Goal: Transaction & Acquisition: Purchase product/service

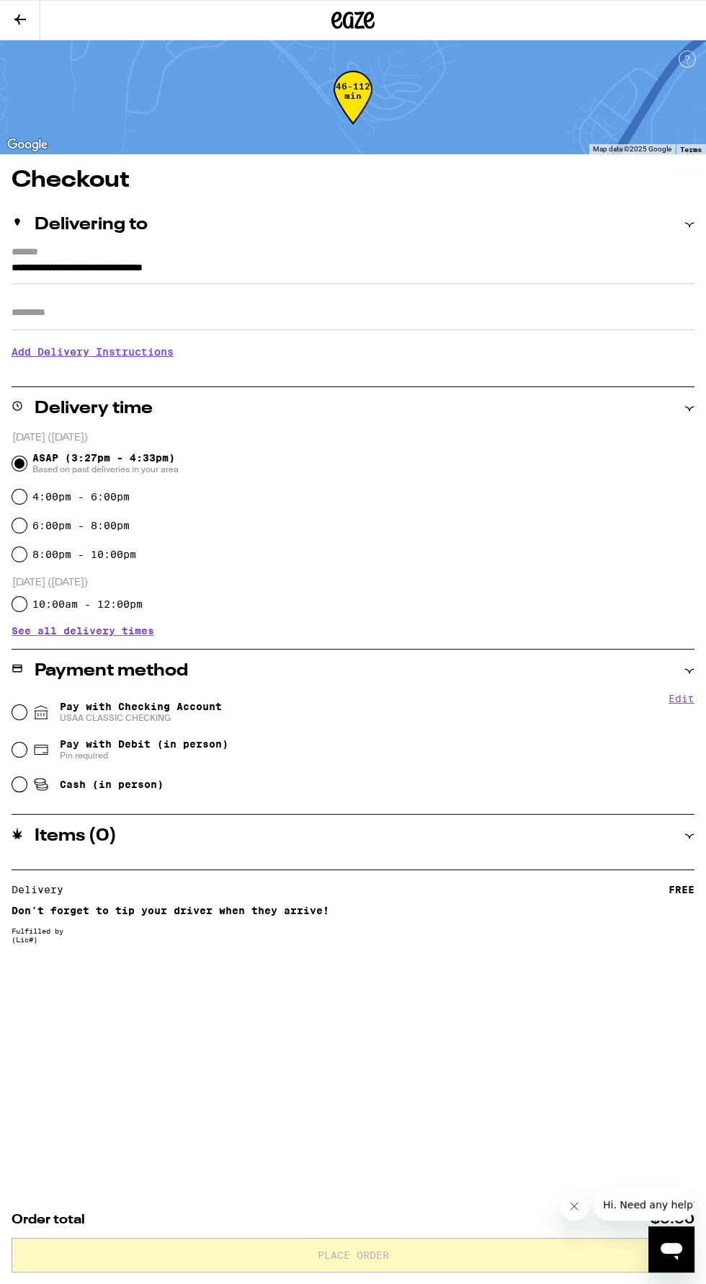
click at [369, 20] on icon at bounding box center [369, 20] width 11 height 17
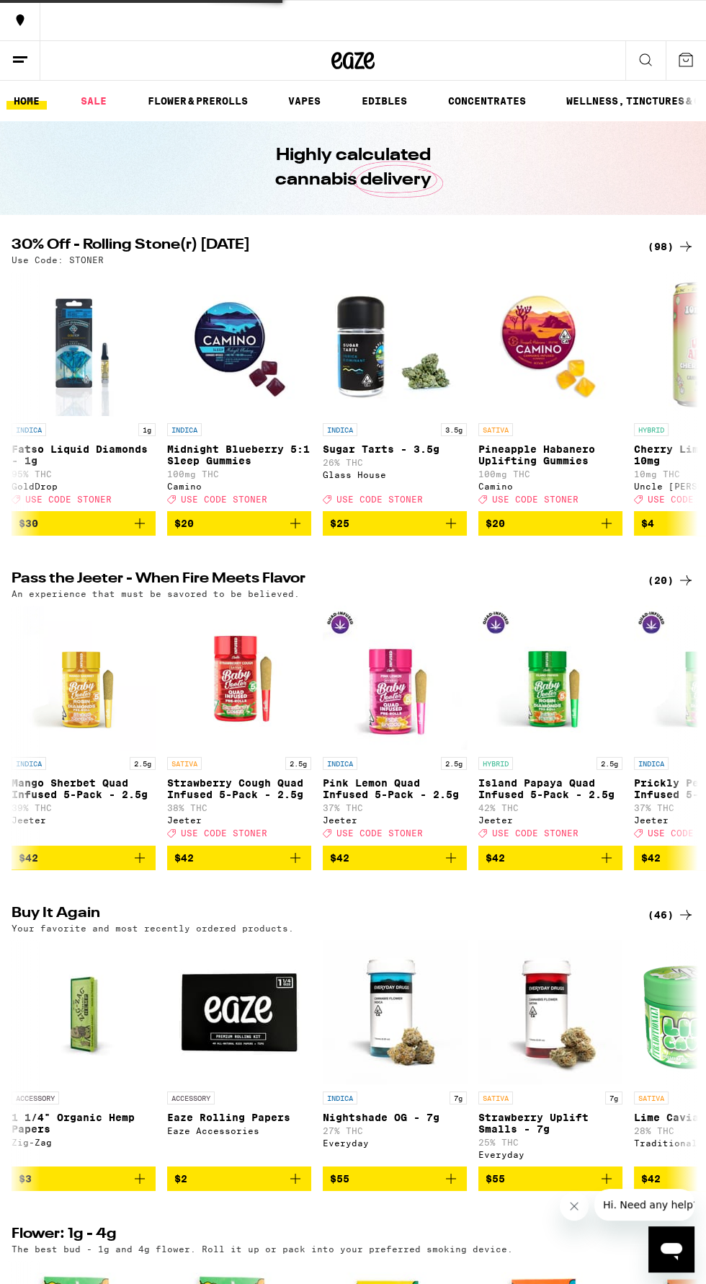
click at [368, 12] on button at bounding box center [353, 20] width 706 height 40
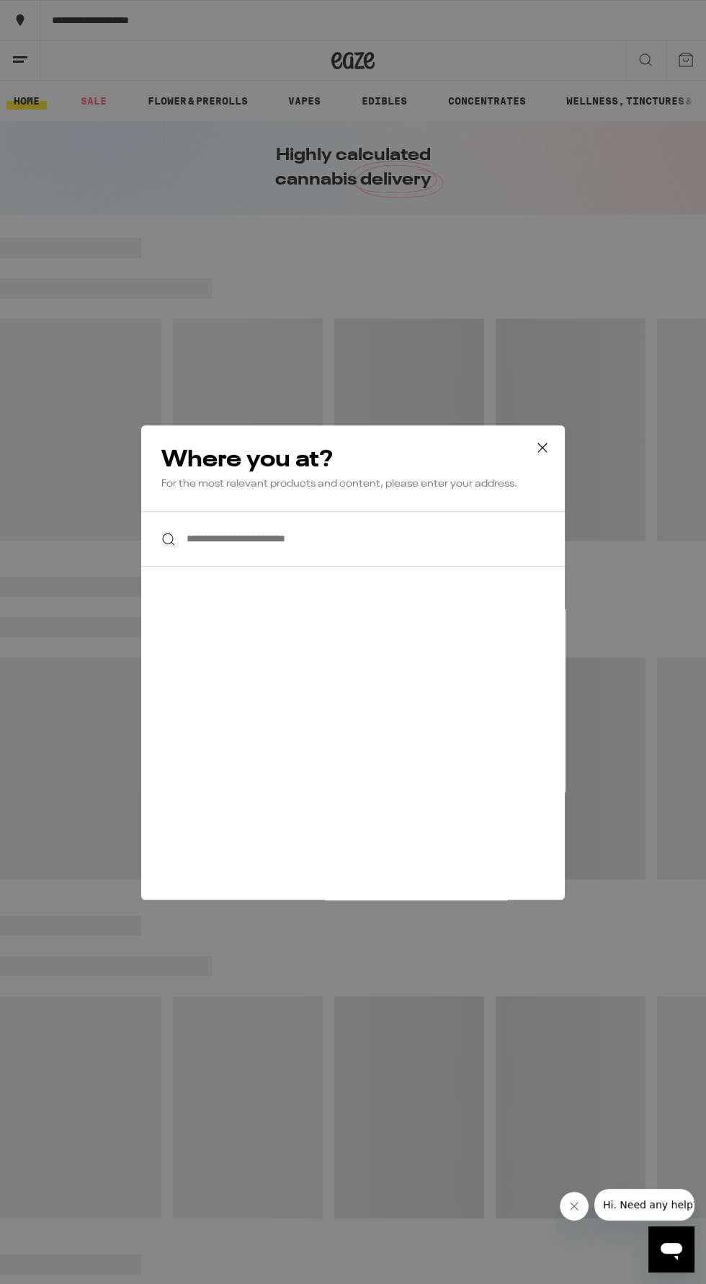
click at [520, 296] on div "**********" at bounding box center [353, 642] width 706 height 1284
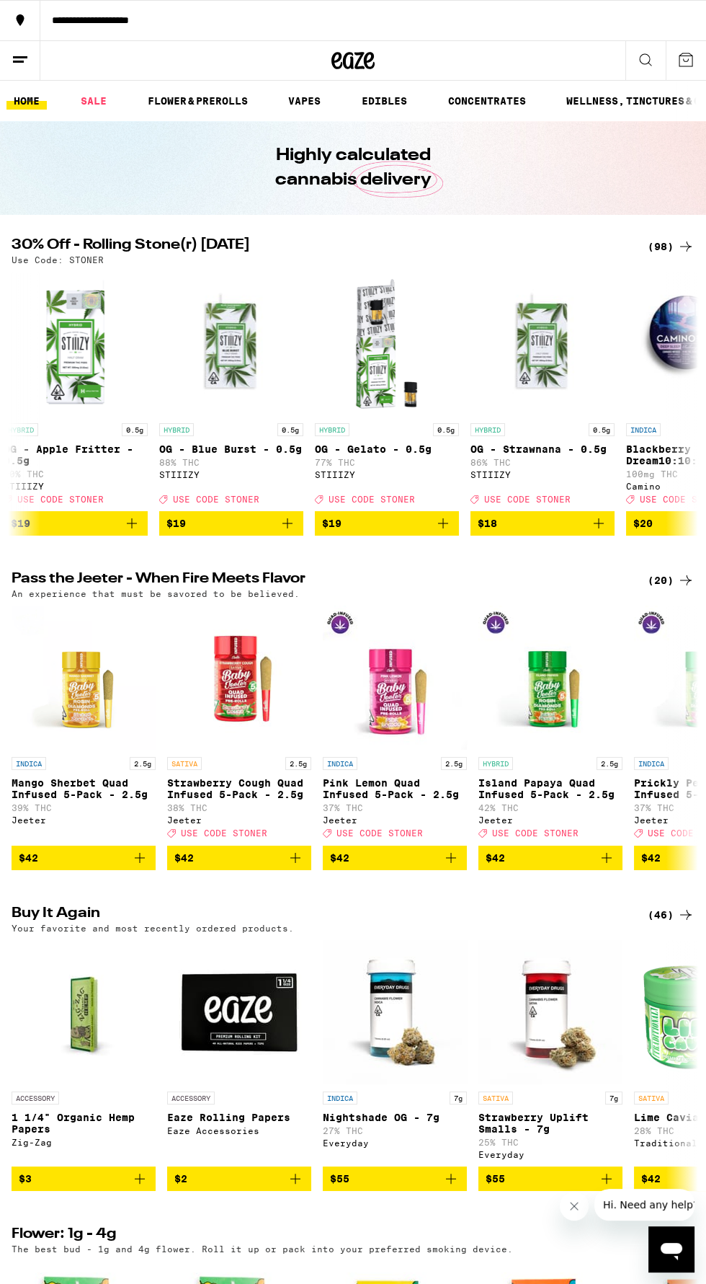
scroll to position [0, 5002]
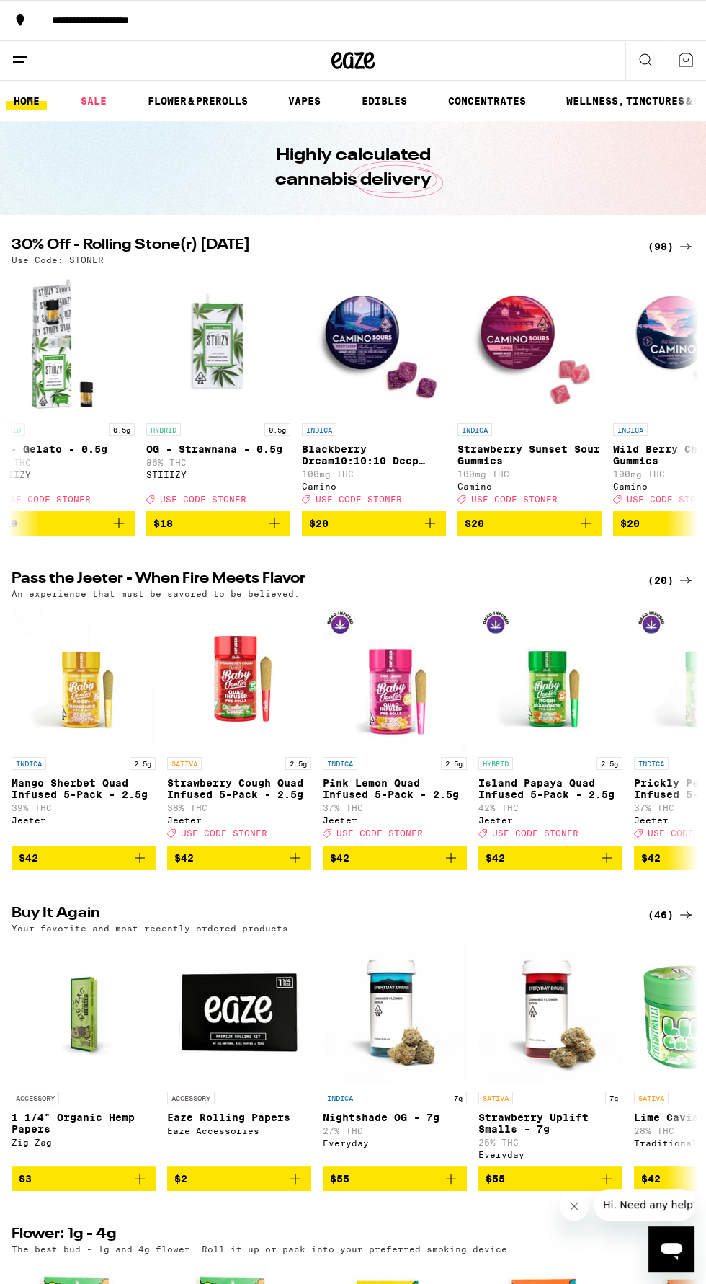
click at [543, 435] on div "INDICA" at bounding box center [530, 429] width 144 height 13
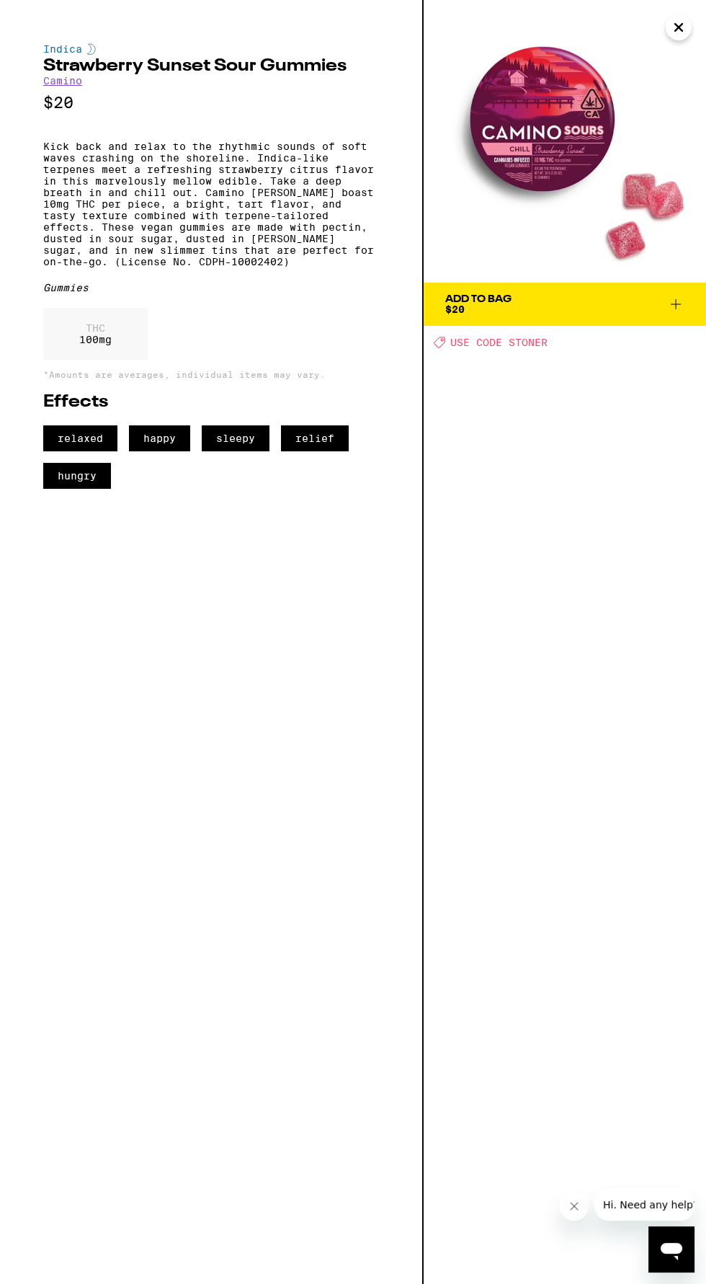
click at [681, 32] on icon "Close" at bounding box center [678, 28] width 17 height 22
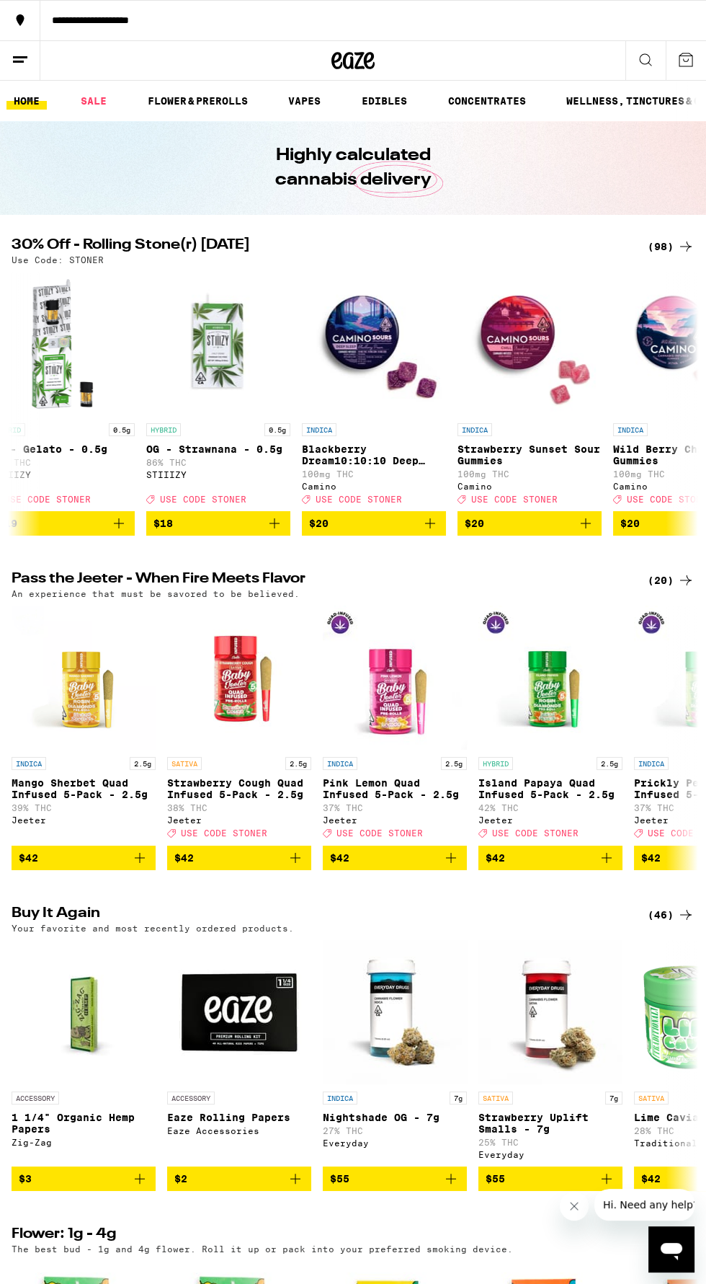
click at [685, 246] on icon at bounding box center [686, 246] width 12 height 10
click at [660, 246] on div "(98)" at bounding box center [671, 246] width 47 height 17
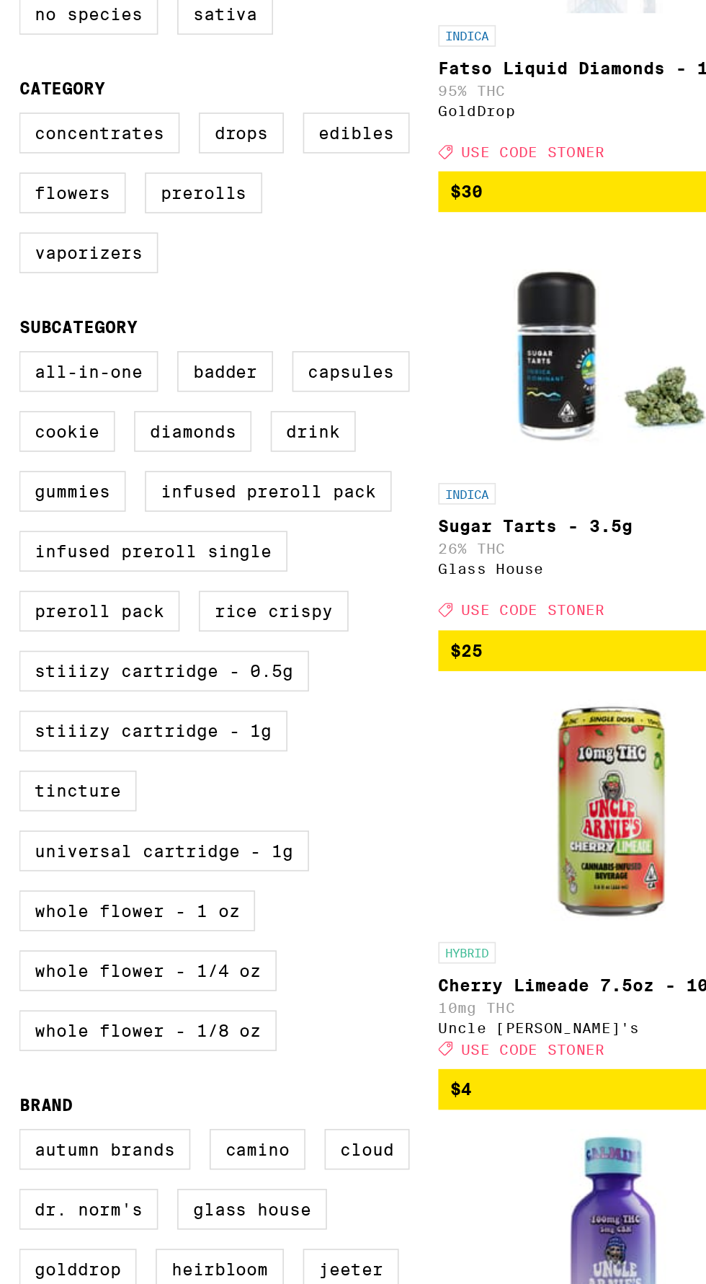
scroll to position [20, 0]
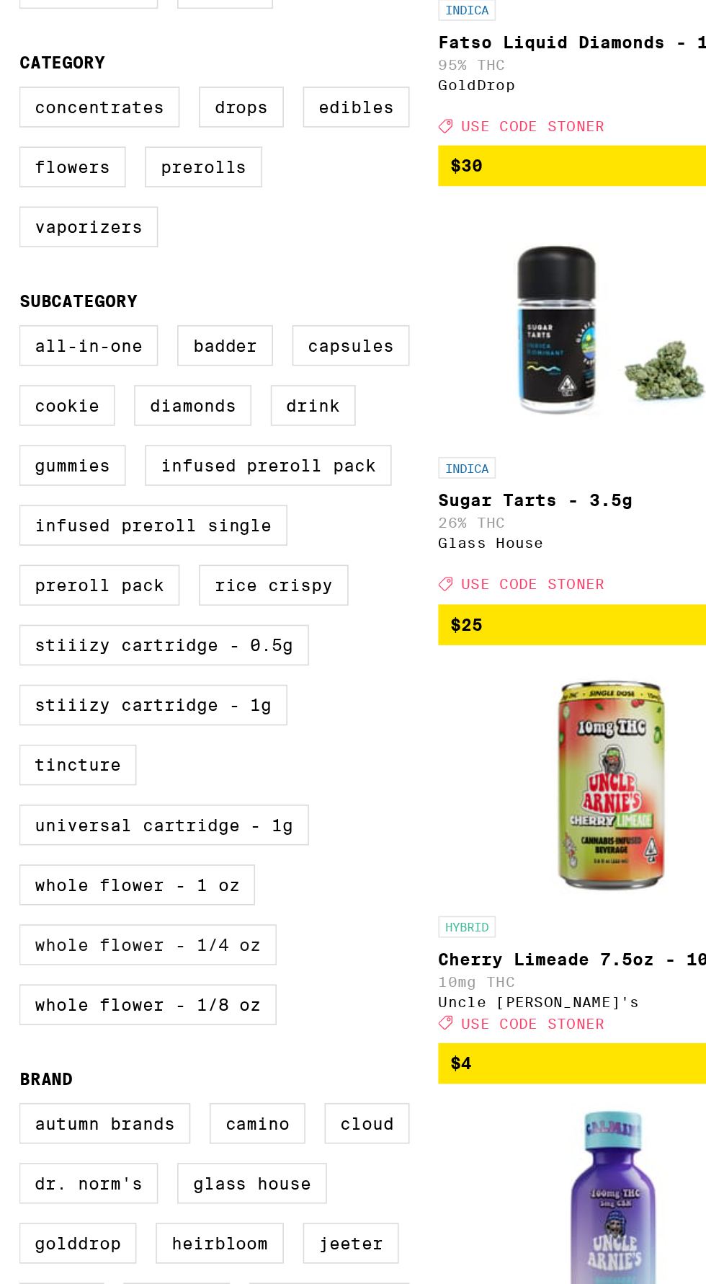
click at [139, 979] on label "Whole Flower - 1/4 oz" at bounding box center [89, 967] width 155 height 25
click at [15, 597] on input "Whole Flower - 1/4 oz" at bounding box center [14, 597] width 1 height 1
checkbox input "true"
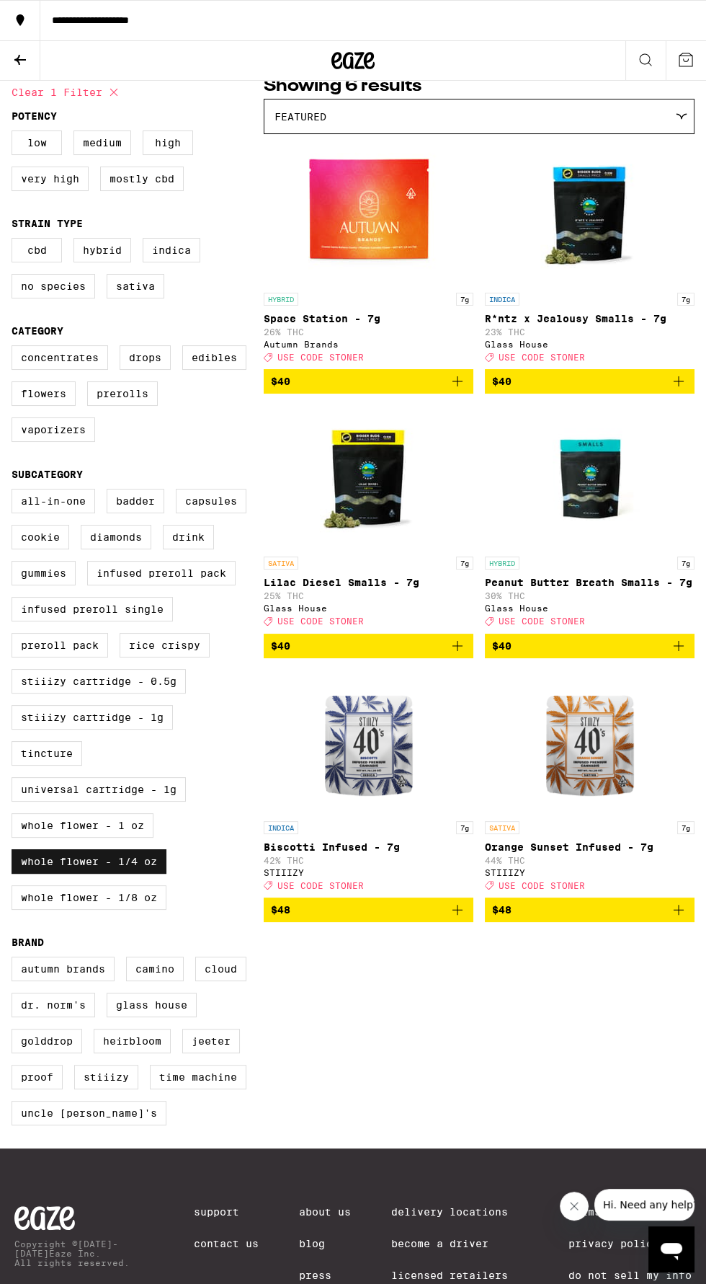
scroll to position [129, 0]
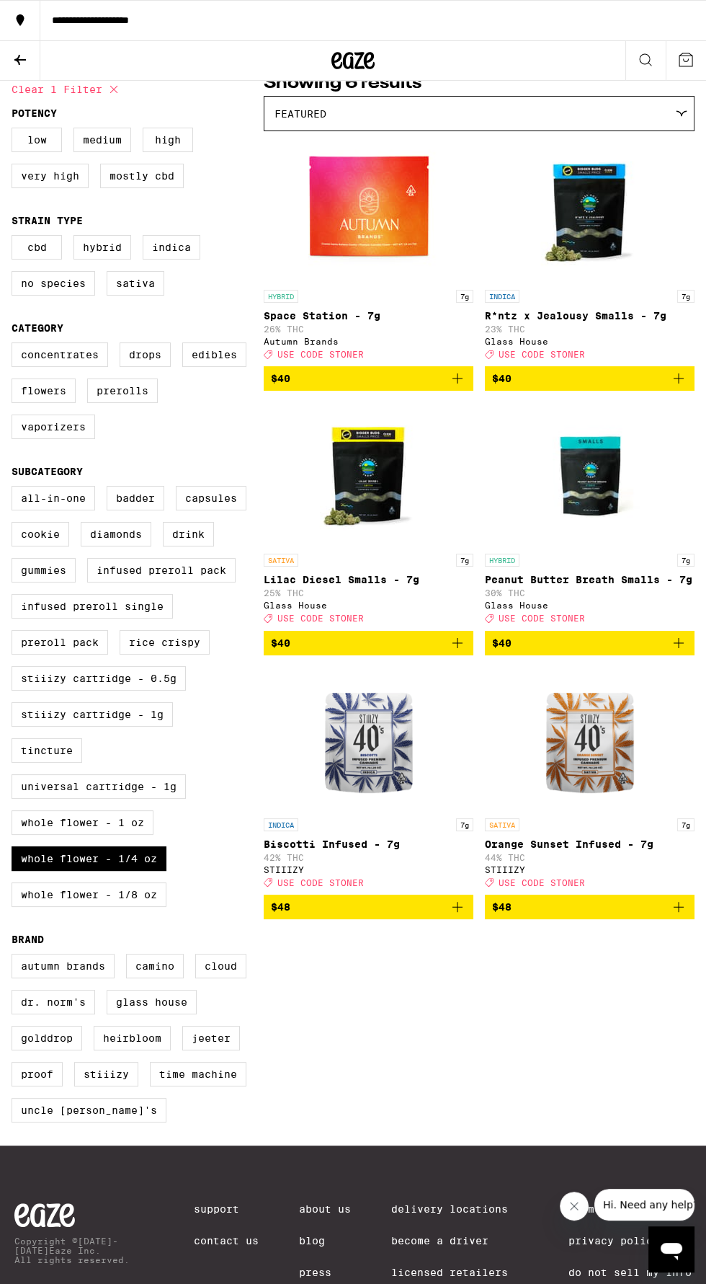
click at [458, 648] on icon "Add to bag" at bounding box center [458, 643] width 10 height 10
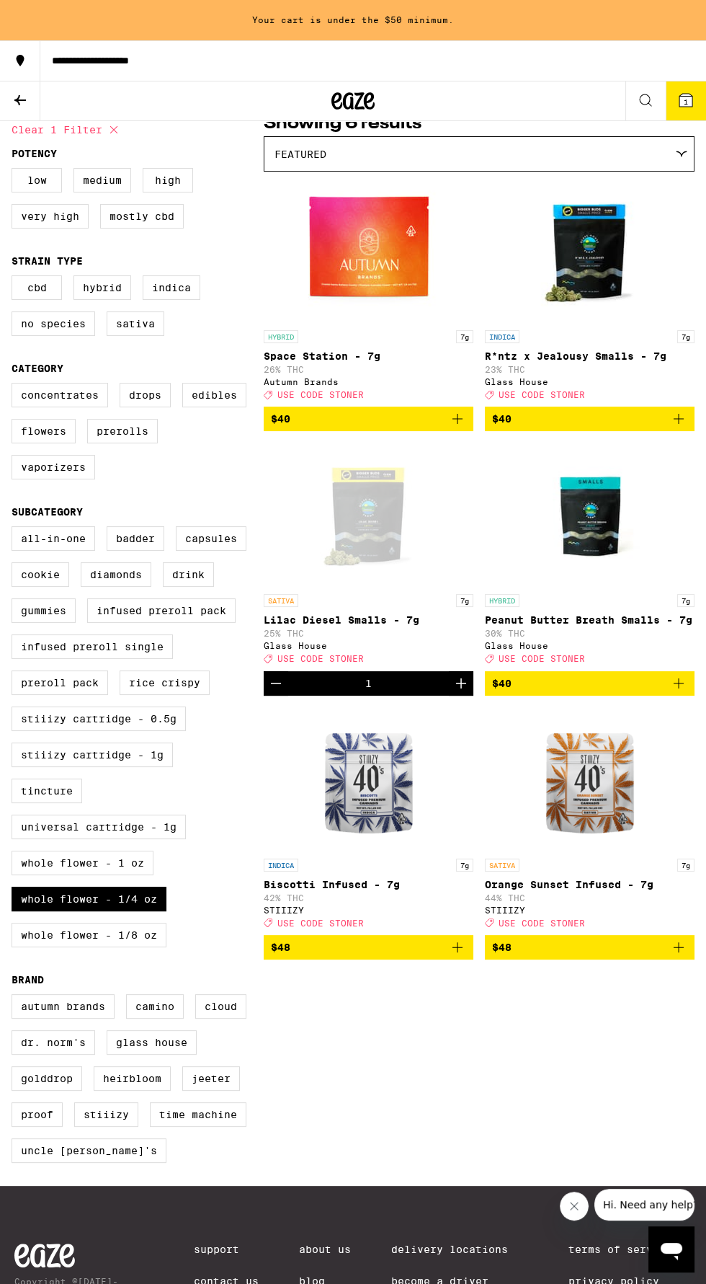
scroll to position [170, 0]
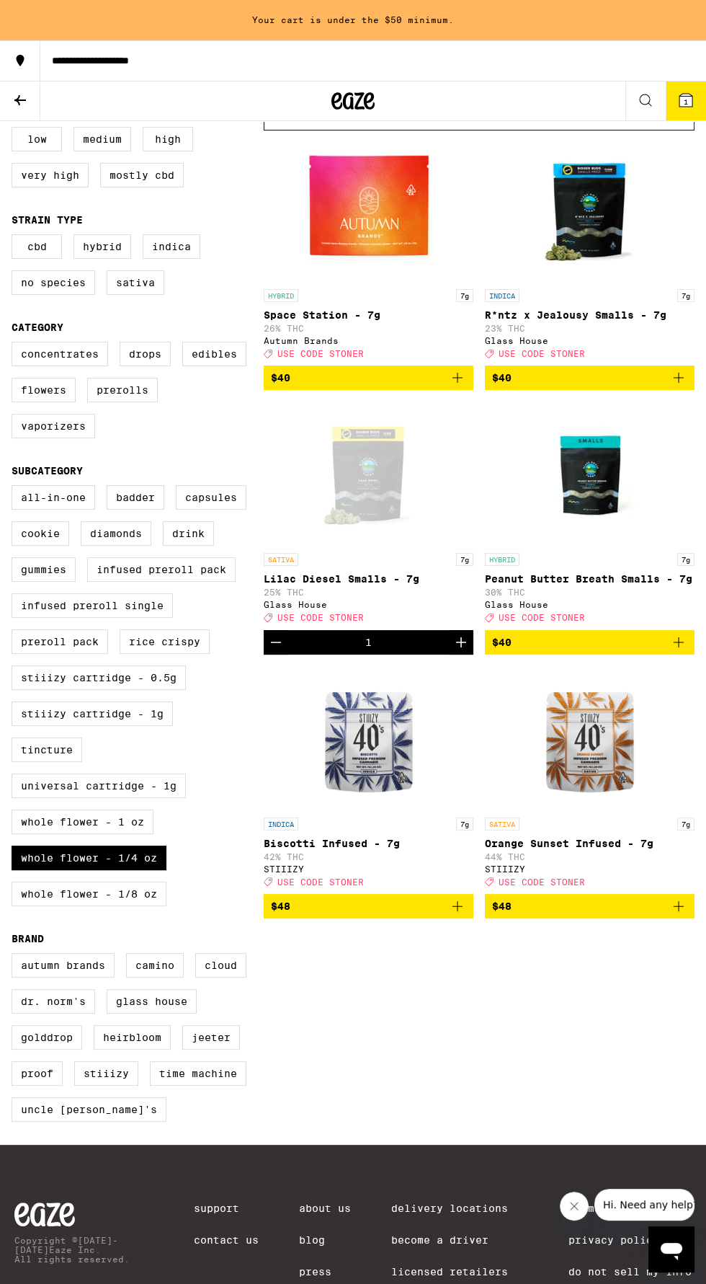
click at [664, 386] on span "$40" at bounding box center [589, 377] width 195 height 17
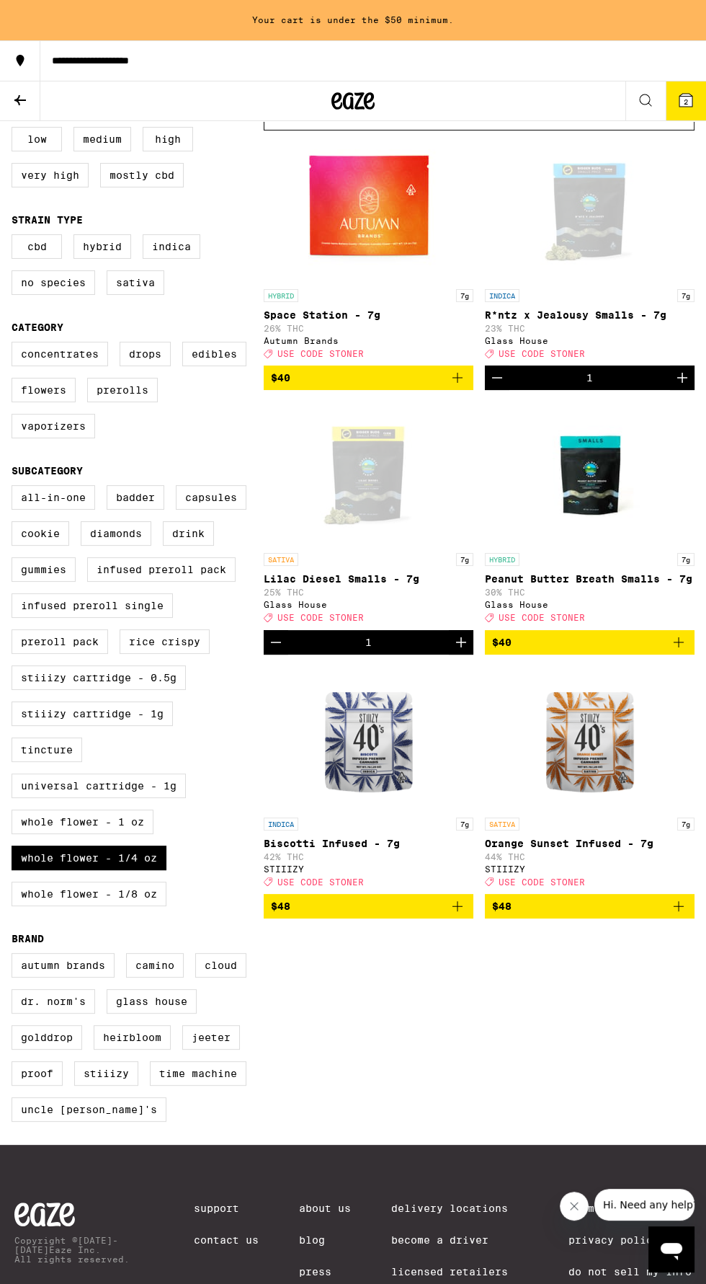
scroll to position [129, 0]
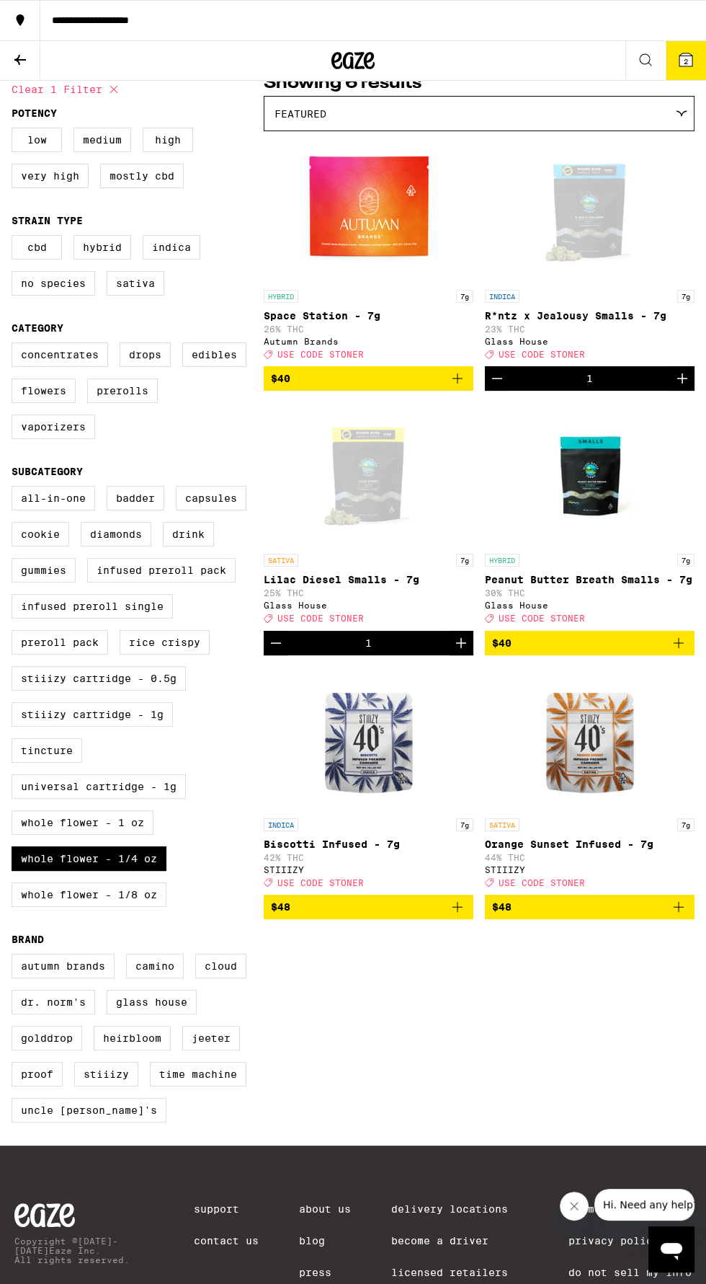
click at [685, 62] on span "2" at bounding box center [686, 61] width 4 height 9
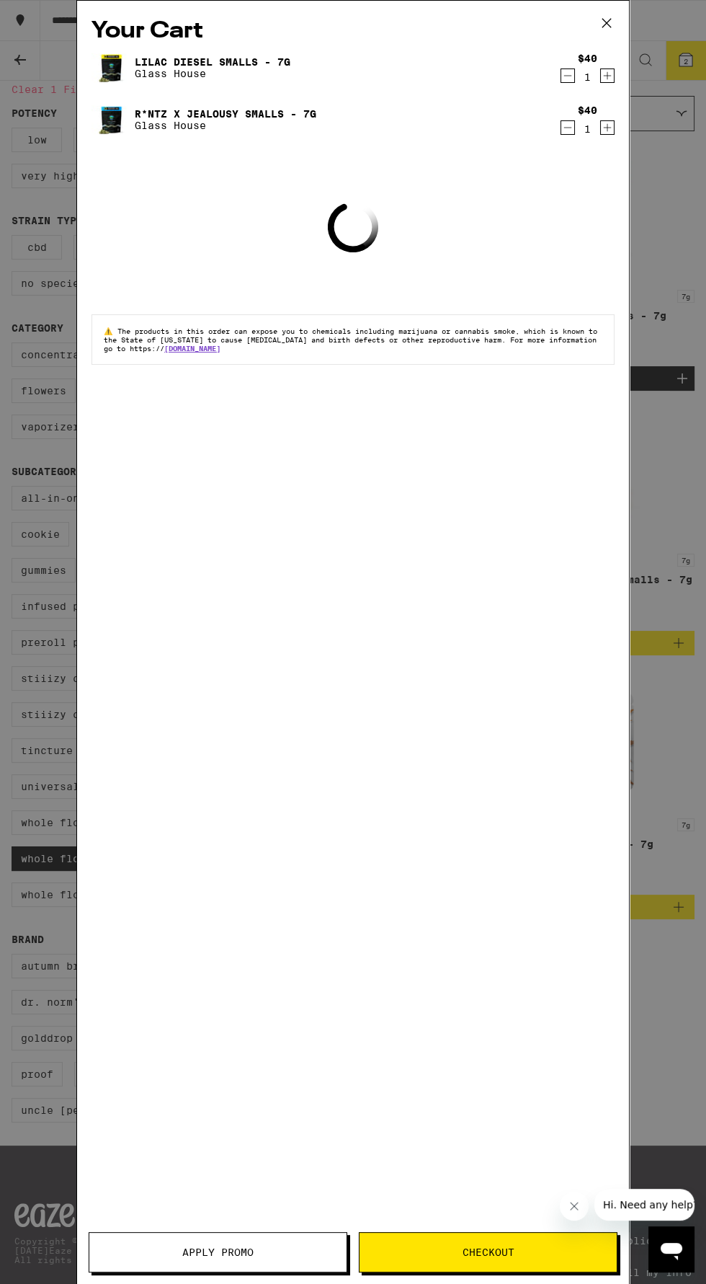
click at [624, 33] on button at bounding box center [606, 24] width 45 height 46
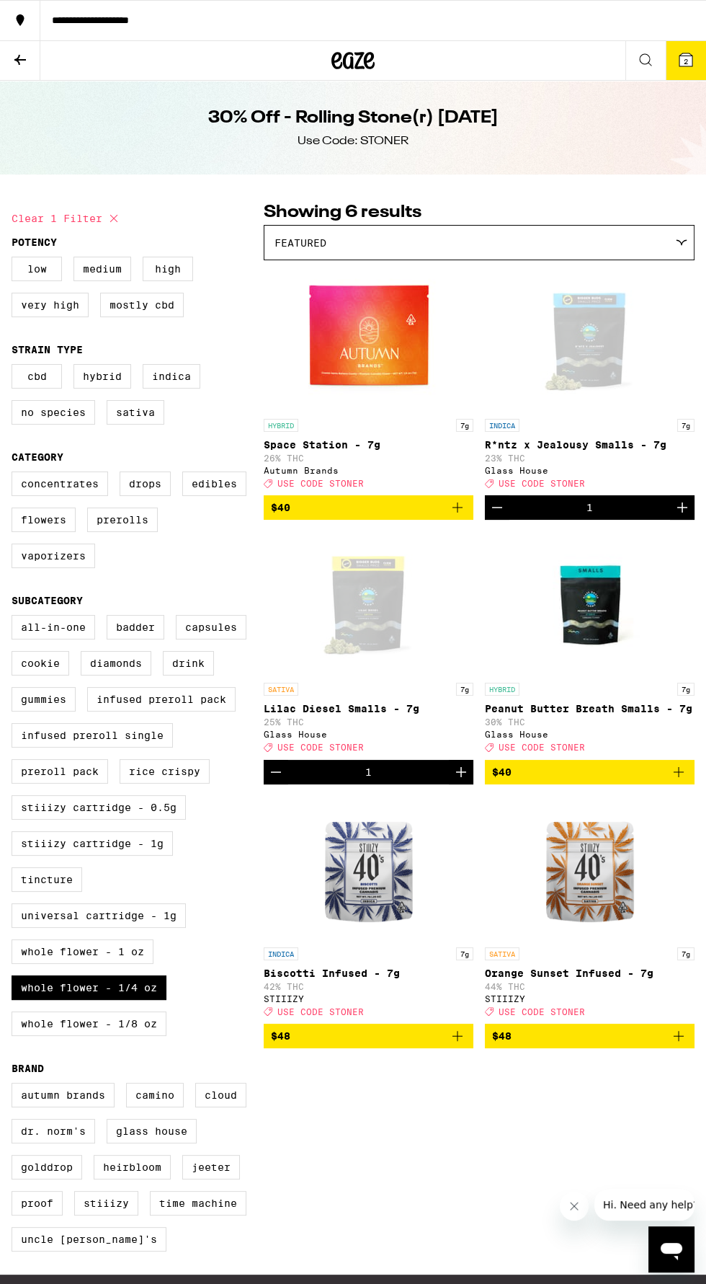
click at [682, 23] on div "**********" at bounding box center [373, 20] width 666 height 10
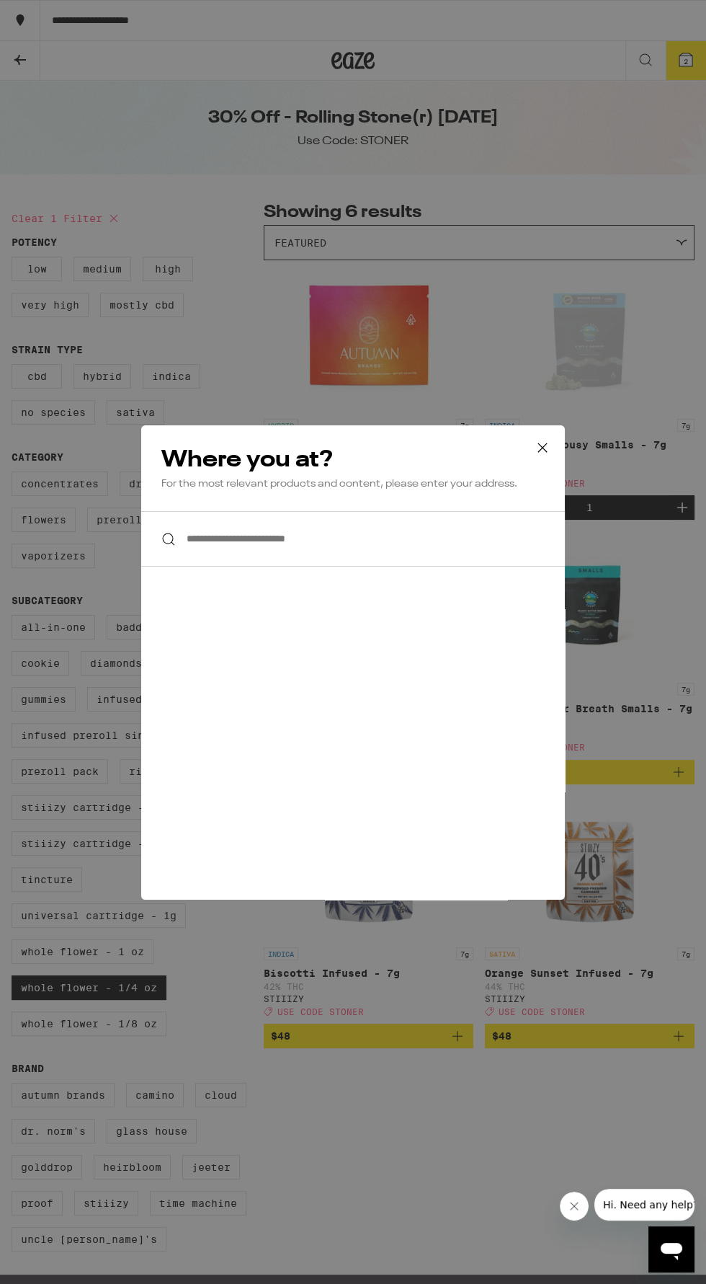
click at [542, 445] on icon at bounding box center [543, 448] width 22 height 22
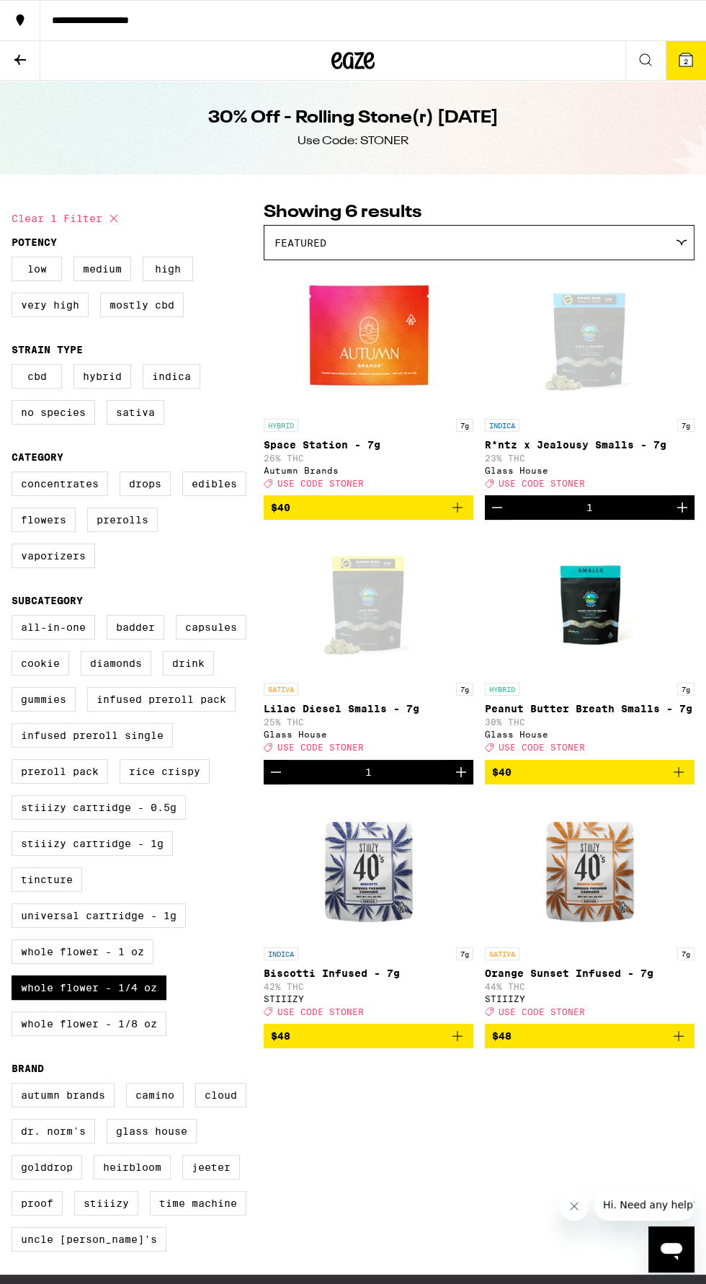
click at [693, 56] on icon at bounding box center [685, 59] width 17 height 17
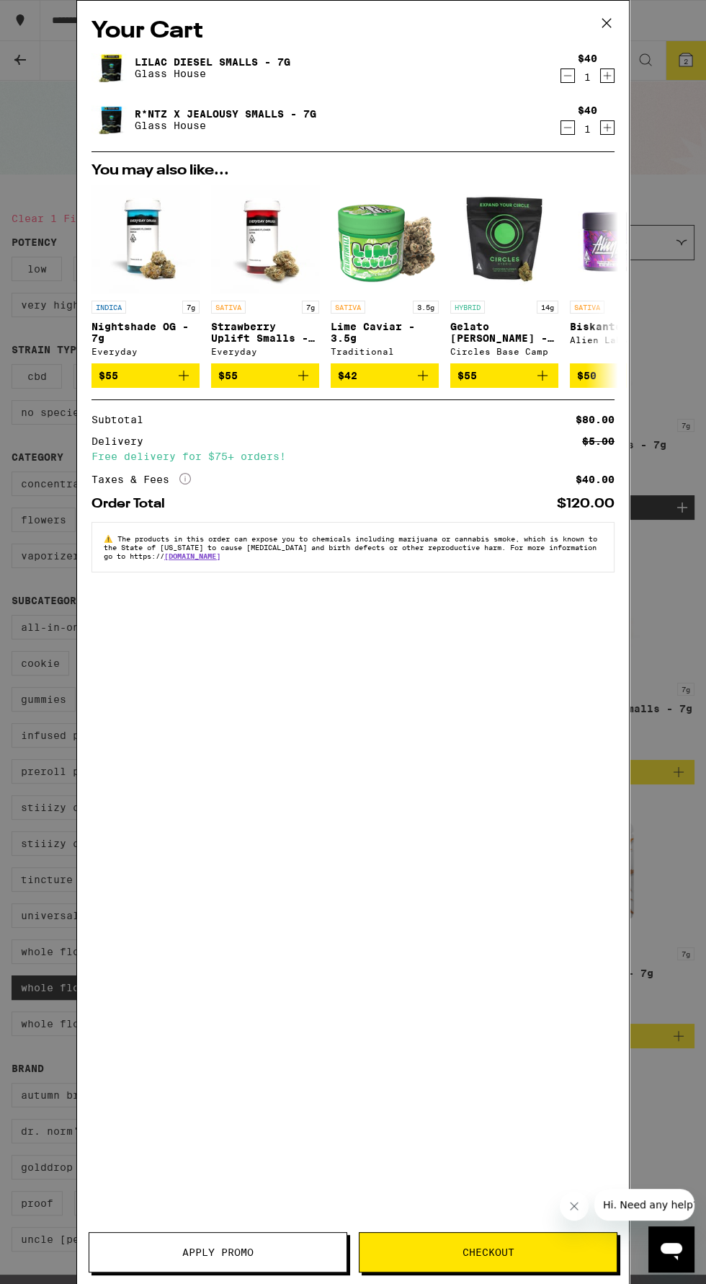
click at [236, 1252] on span "Apply Promo" at bounding box center [217, 1252] width 71 height 10
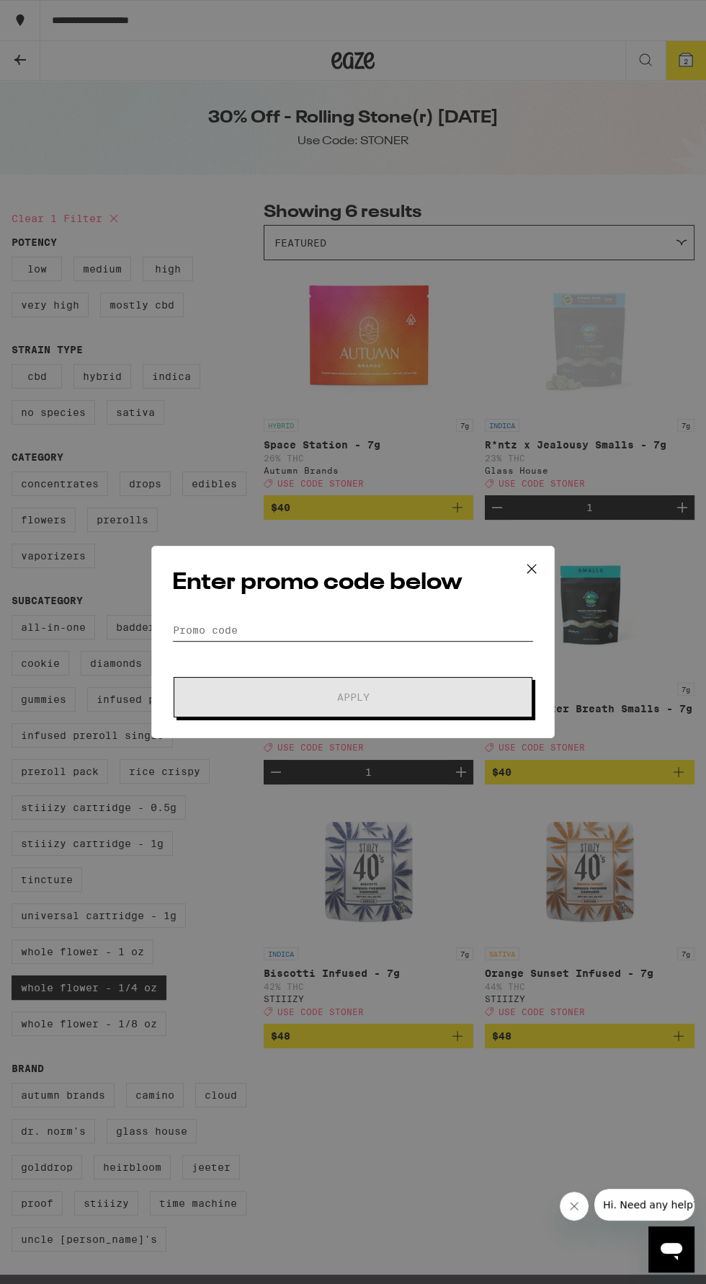
click at [331, 626] on input "Promo Code" at bounding box center [353, 630] width 362 height 22
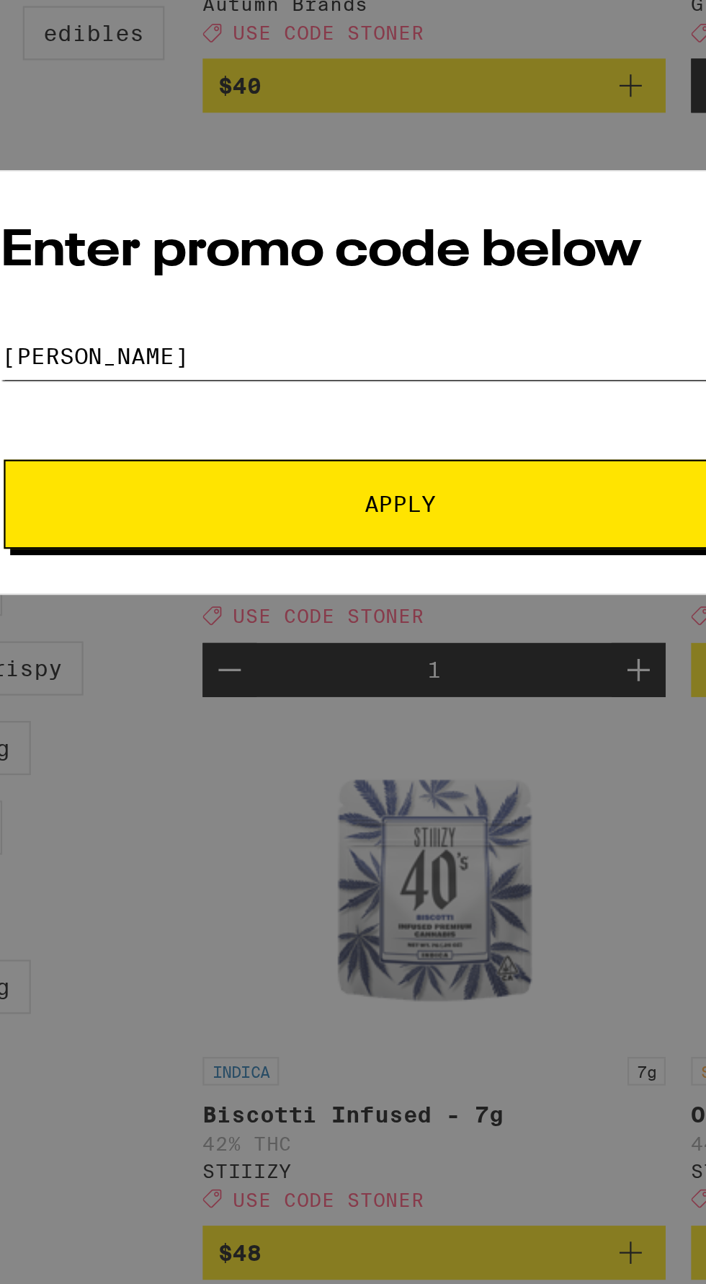
type input "[PERSON_NAME]"
click at [332, 692] on span "Apply" at bounding box center [352, 697] width 259 height 10
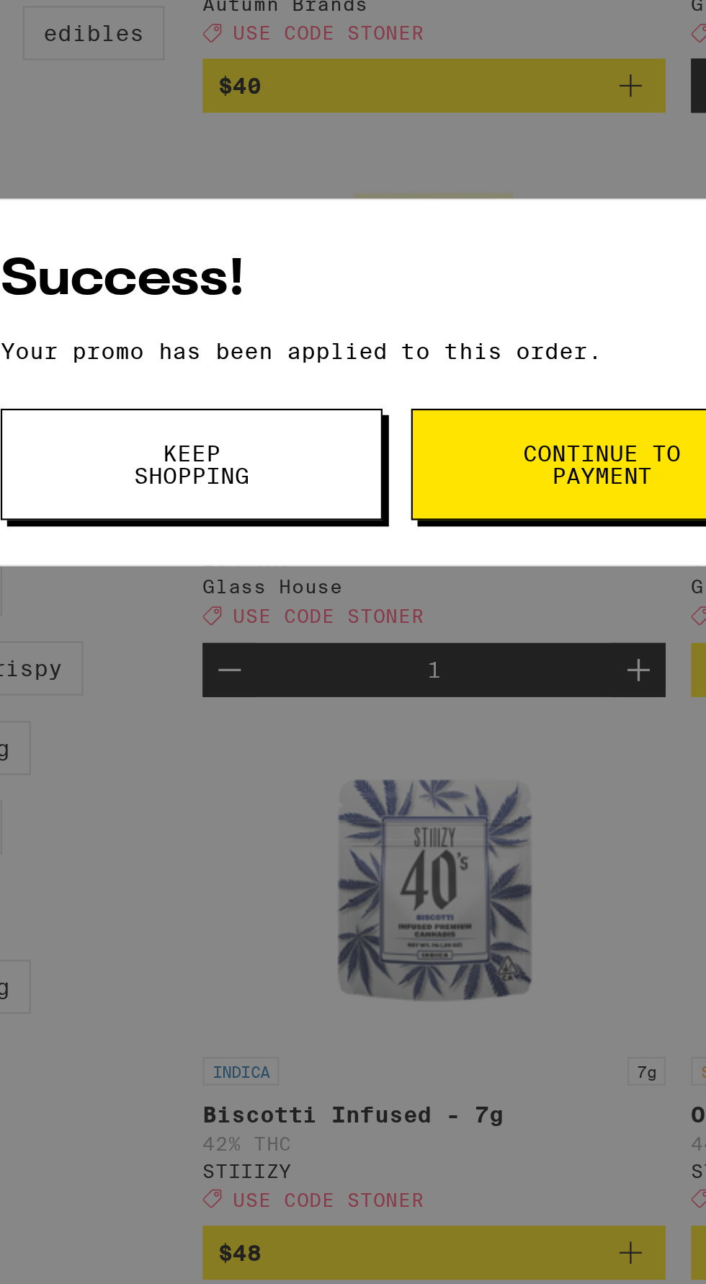
click at [434, 679] on span "Continue to payment" at bounding box center [445, 679] width 74 height 20
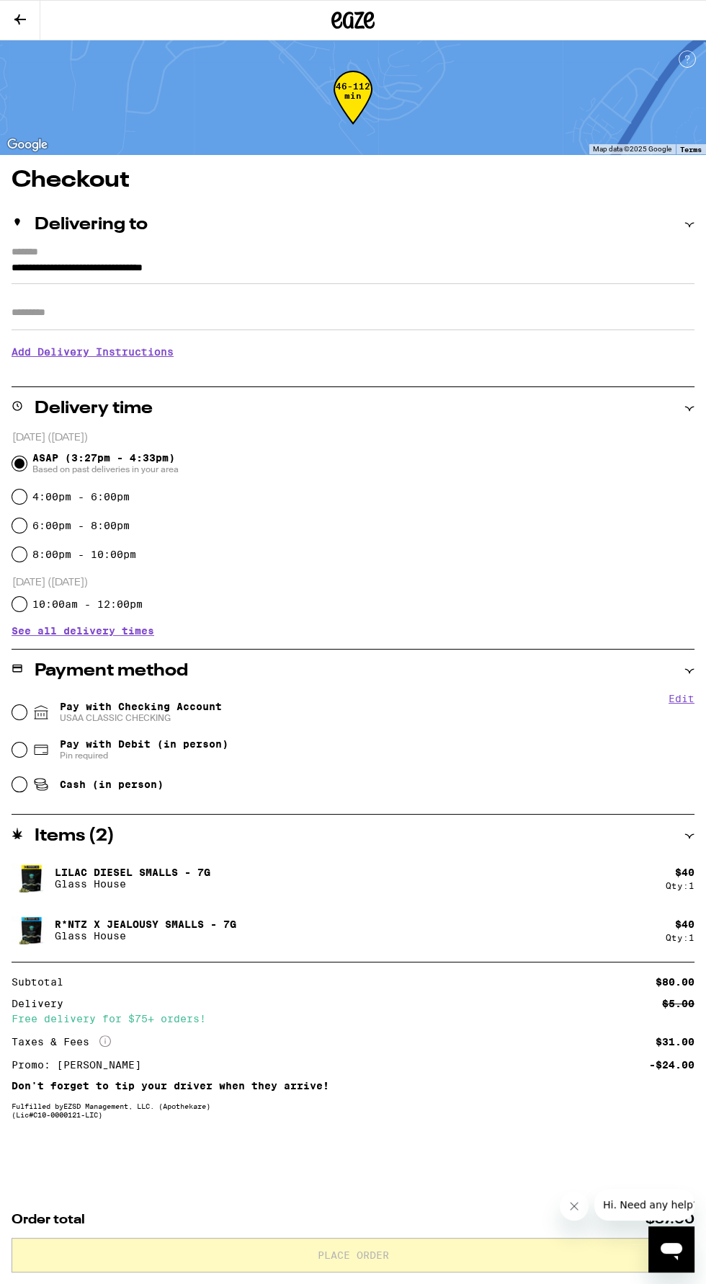
click at [200, 690] on div "Payment method" at bounding box center [353, 670] width 683 height 43
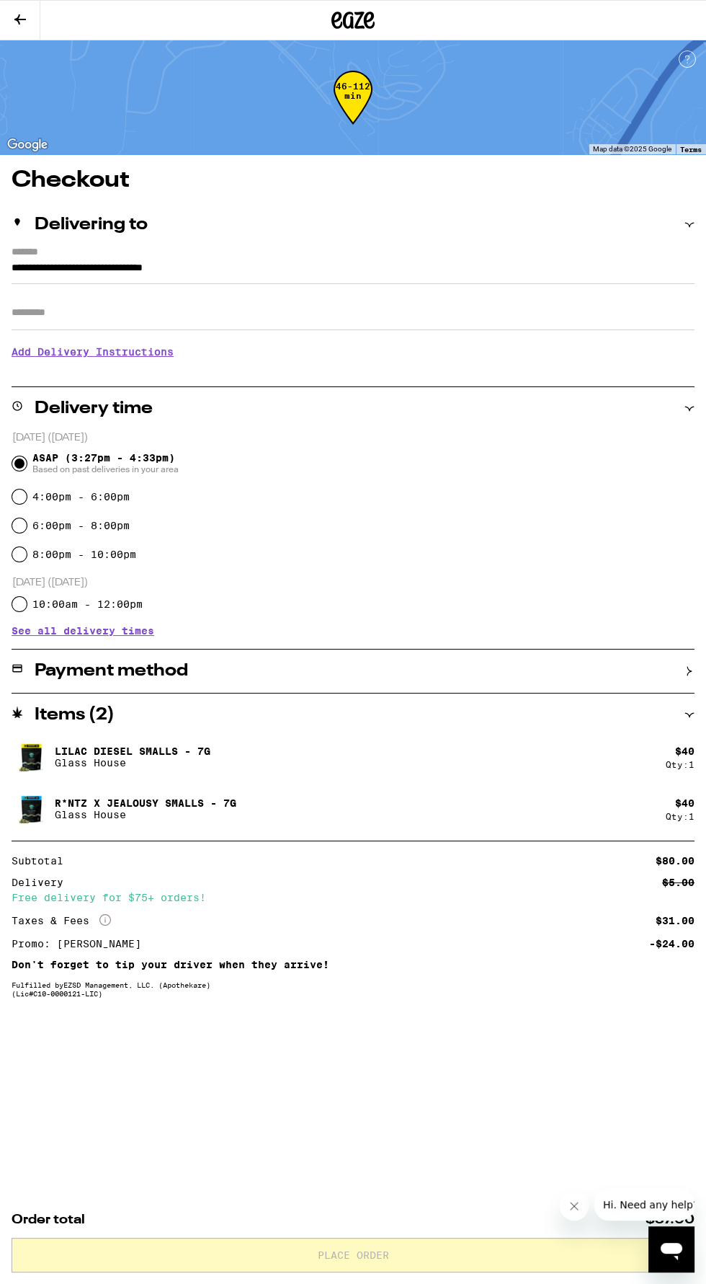
click at [234, 652] on div "Payment method" at bounding box center [353, 670] width 683 height 43
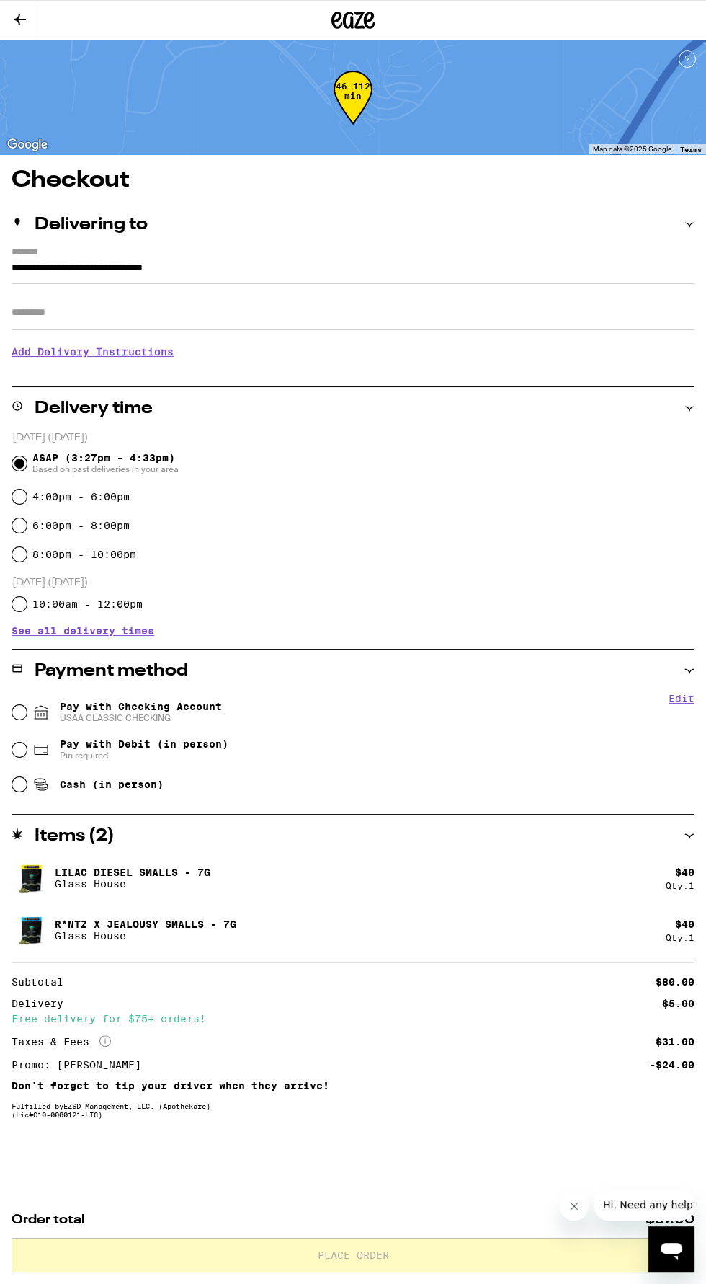
click at [208, 701] on span "Pay with Checking Account USAA CLASSIC CHECKING" at bounding box center [141, 712] width 162 height 23
click at [27, 705] on input "Pay with Checking Account USAA CLASSIC CHECKING" at bounding box center [19, 712] width 14 height 14
radio input "true"
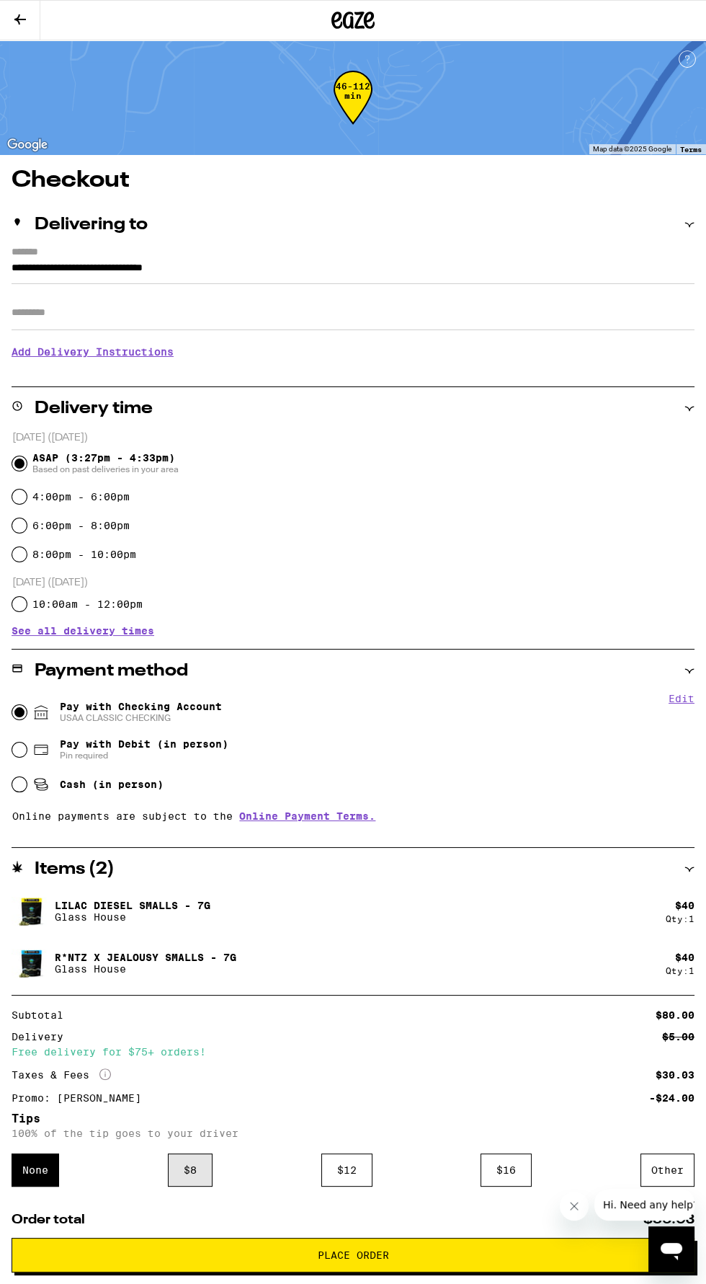
click at [209, 1155] on div "$ 8" at bounding box center [190, 1169] width 45 height 33
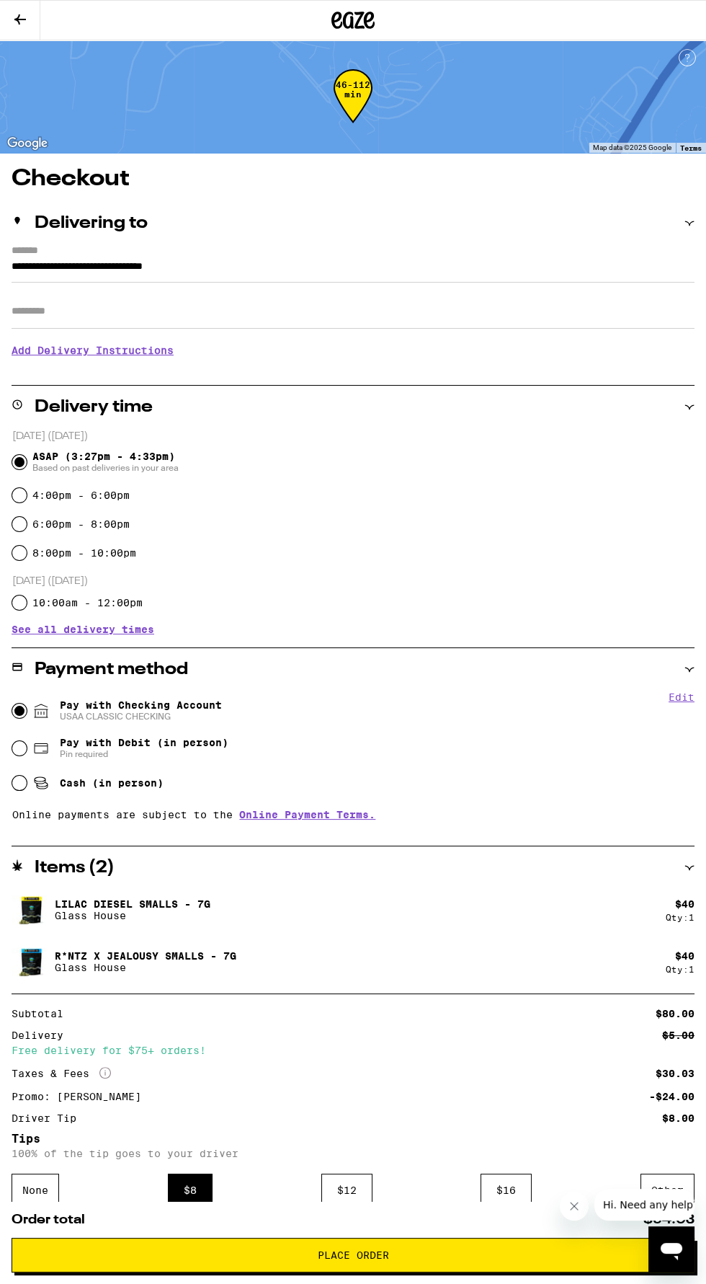
scroll to position [114, 0]
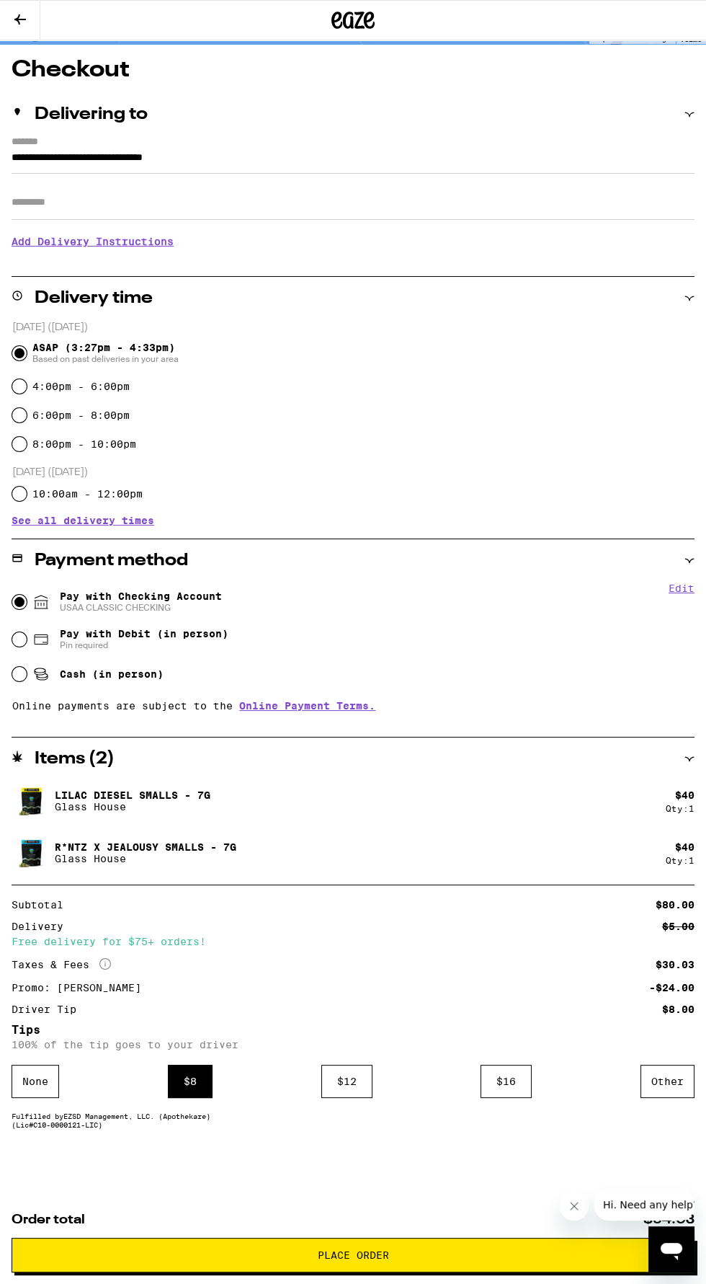
click at [372, 1253] on span "Place Order" at bounding box center [353, 1255] width 71 height 10
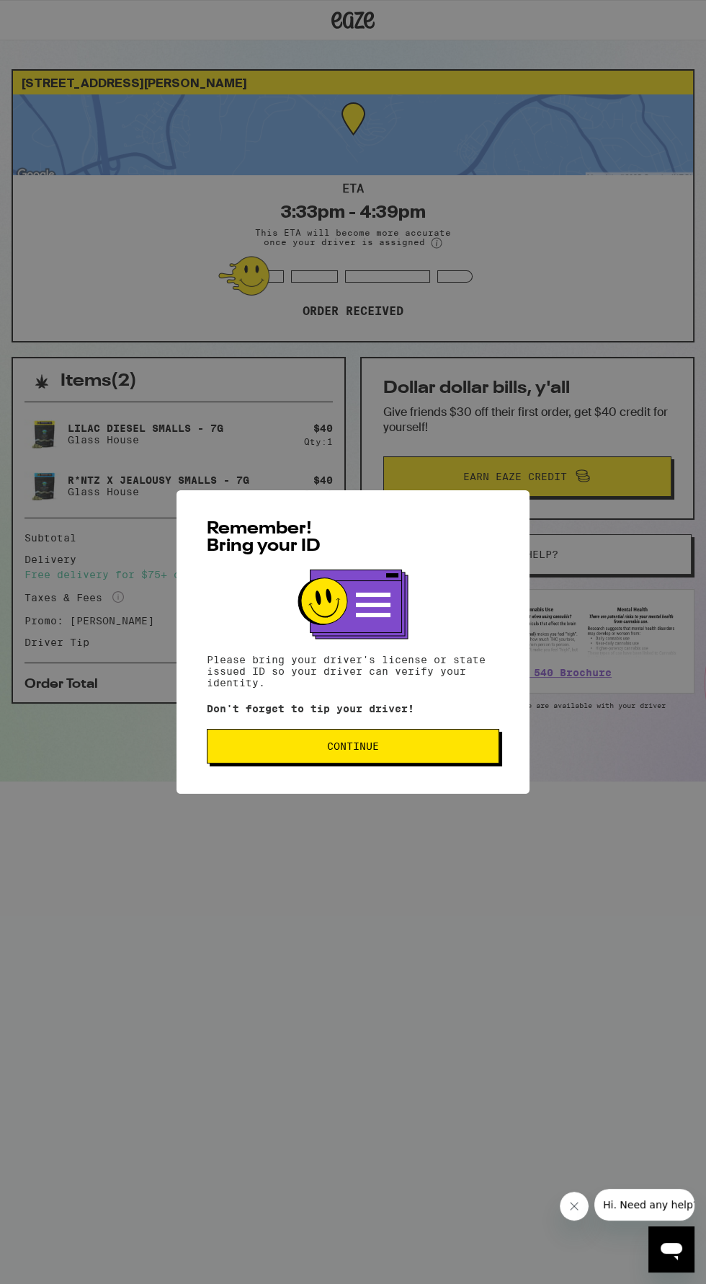
click at [421, 749] on span "Continue" at bounding box center [353, 746] width 268 height 10
